Goal: Task Accomplishment & Management: Complete application form

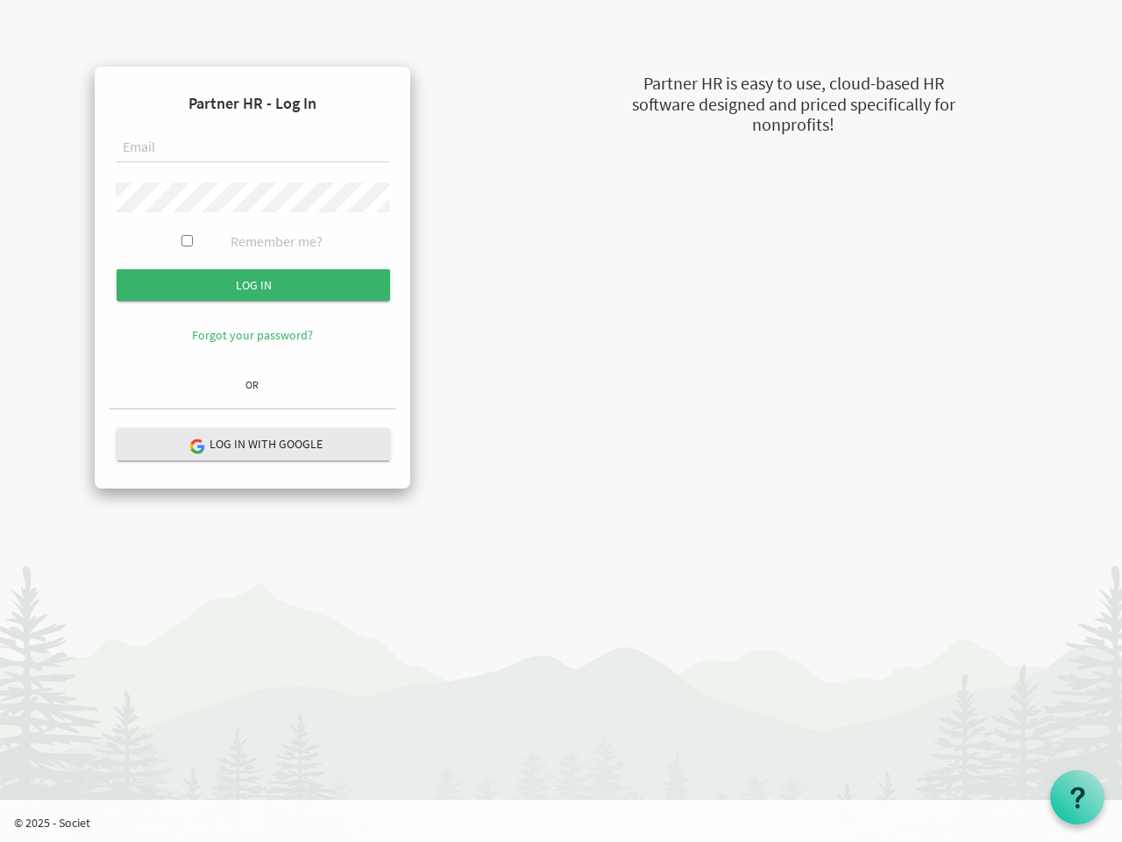
click at [253, 225] on form "Partner HR - Log In Remember me? Log in" at bounding box center [253, 225] width 288 height 289
click at [253, 285] on input "Log in" at bounding box center [254, 285] width 274 height 32
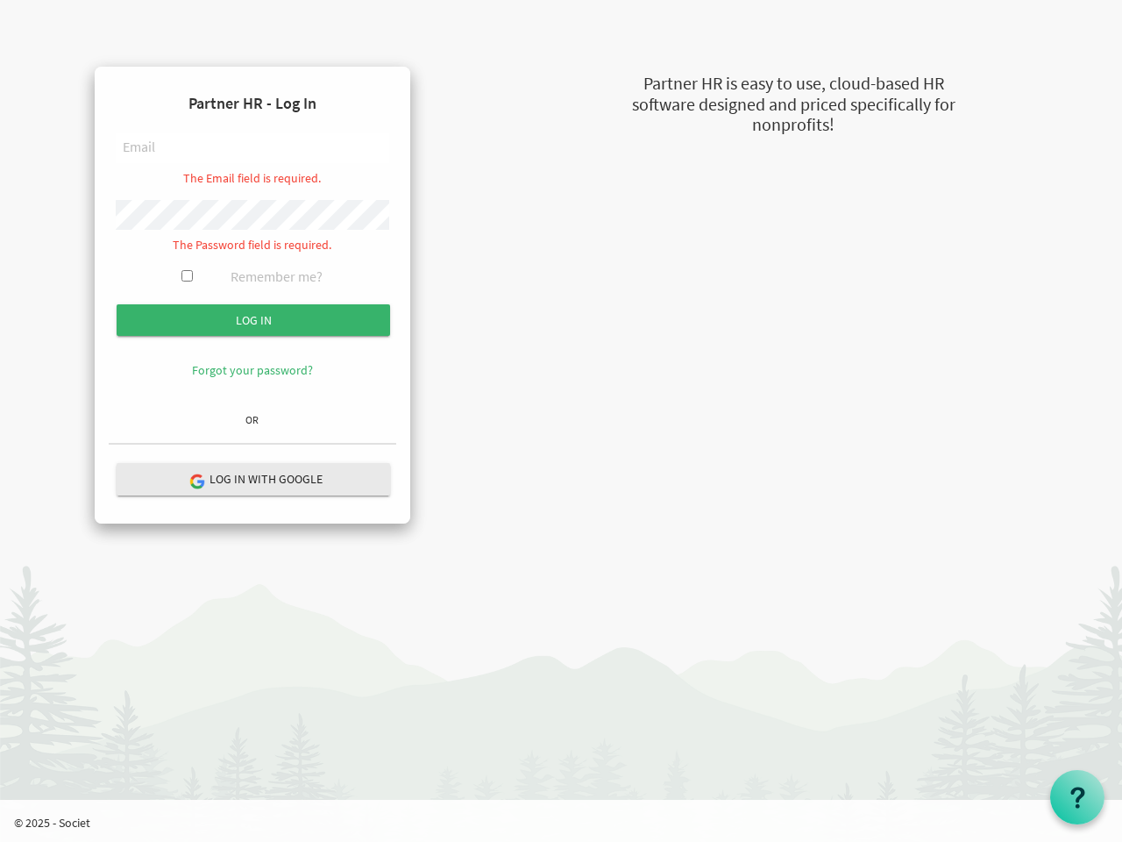
click at [253, 444] on hr at bounding box center [253, 444] width 288 height 3
click at [1078, 797] on use at bounding box center [1078, 796] width 14 height 21
